Goal: Find specific page/section: Find specific page/section

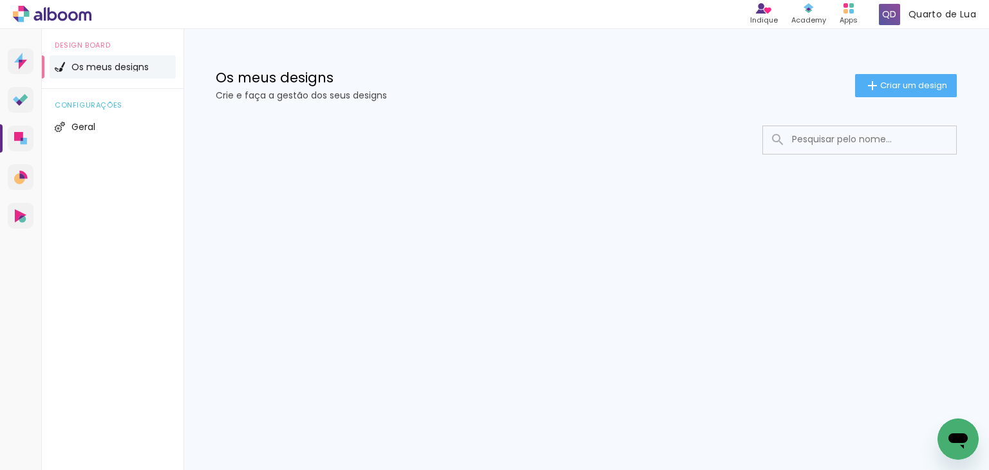
click at [829, 142] on input at bounding box center [876, 139] width 183 height 26
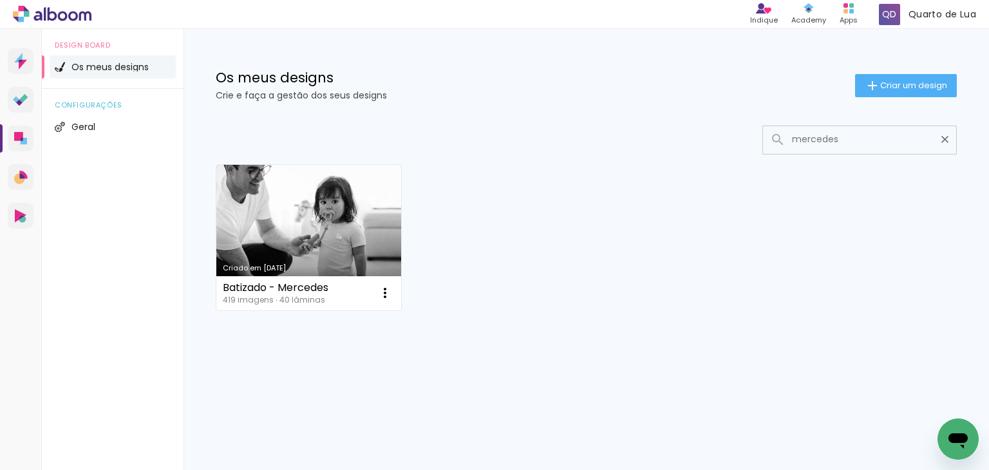
type input "mercedes"
type paper-input "mercedes"
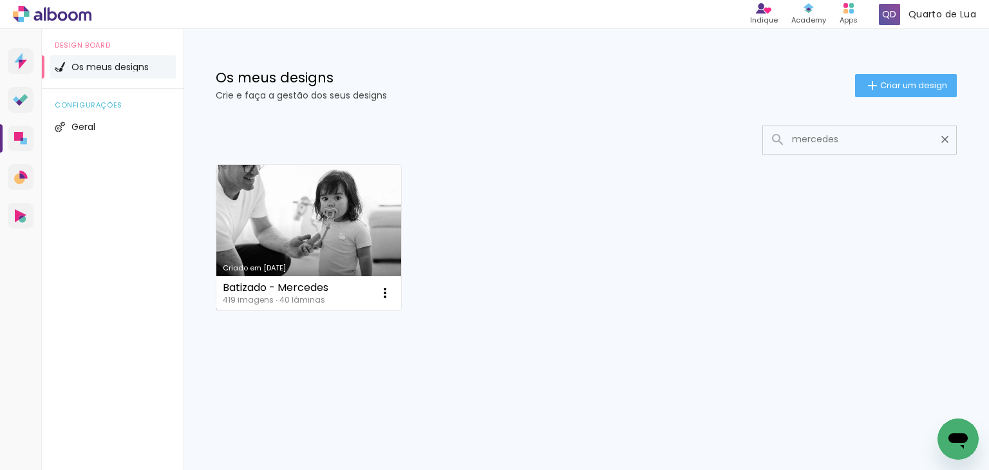
click at [317, 227] on link "Criado em [DATE]" at bounding box center [308, 237] width 185 height 145
